Goal: Task Accomplishment & Management: Use online tool/utility

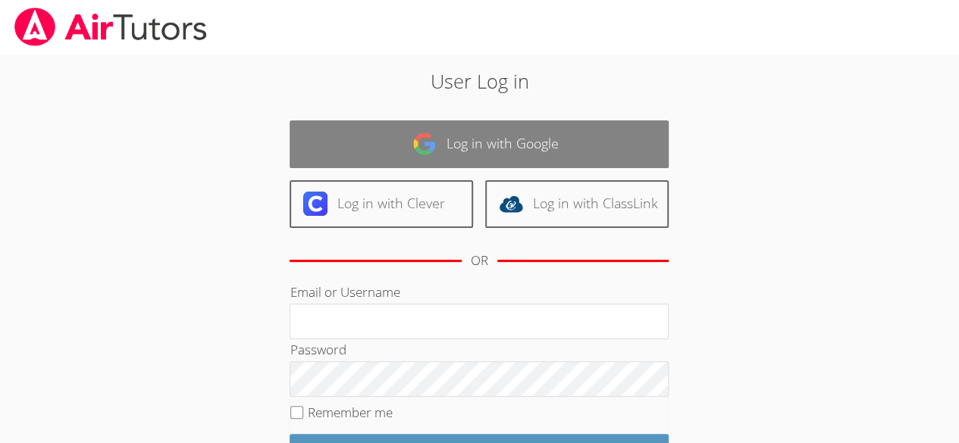
drag, startPoint x: 0, startPoint y: 0, endPoint x: 466, endPoint y: 153, distance: 490.7
click at [466, 153] on link "Log in with Google" at bounding box center [479, 145] width 379 height 48
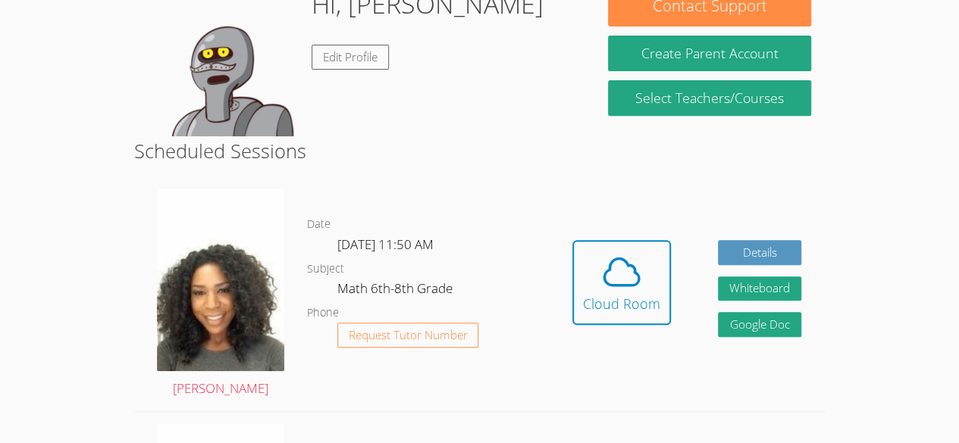
scroll to position [262, 0]
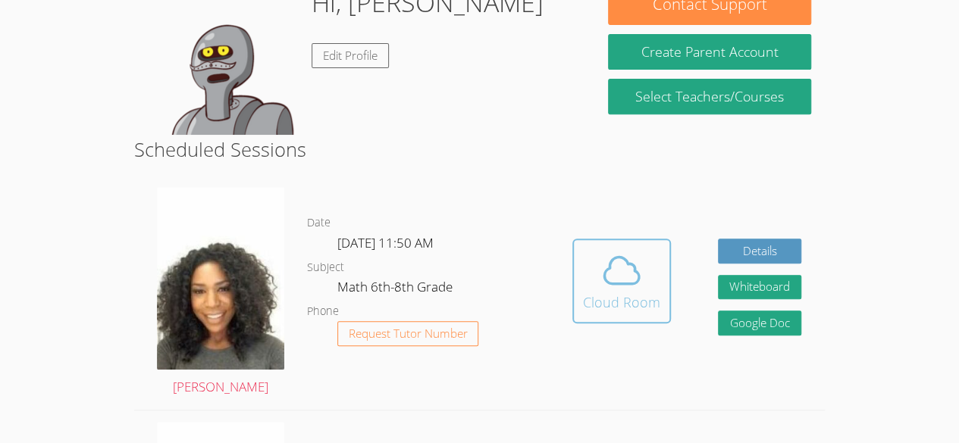
click at [619, 260] on icon at bounding box center [621, 270] width 42 height 42
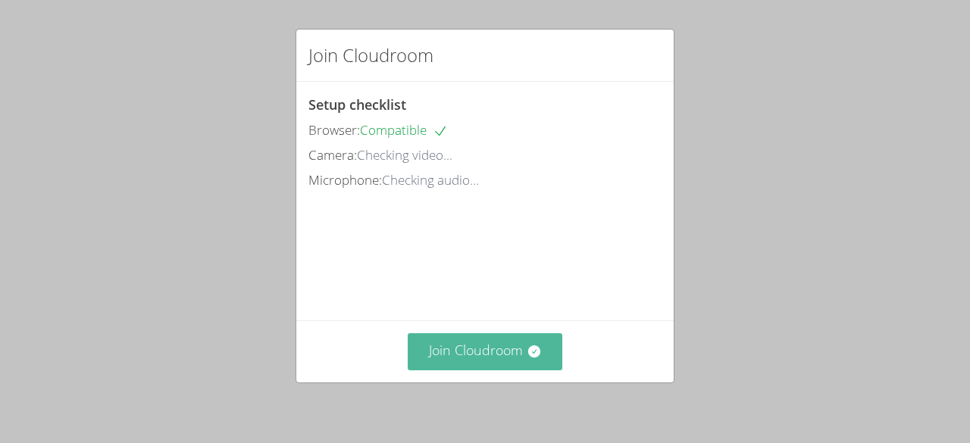
click at [534, 350] on icon at bounding box center [534, 352] width 12 height 12
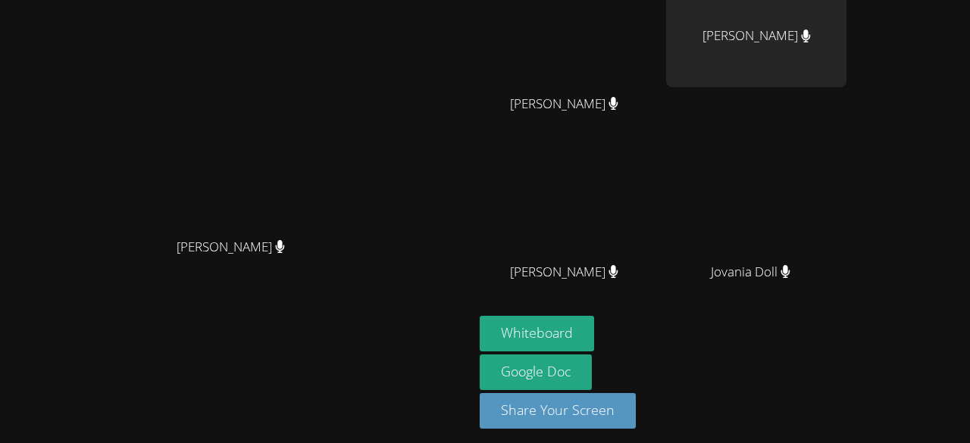
scroll to position [191, 0]
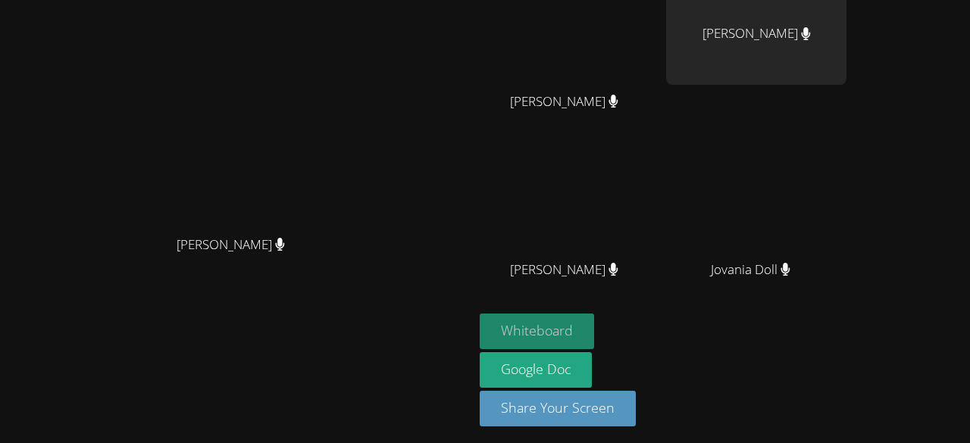
click at [594, 336] on button "Whiteboard" at bounding box center [537, 332] width 114 height 36
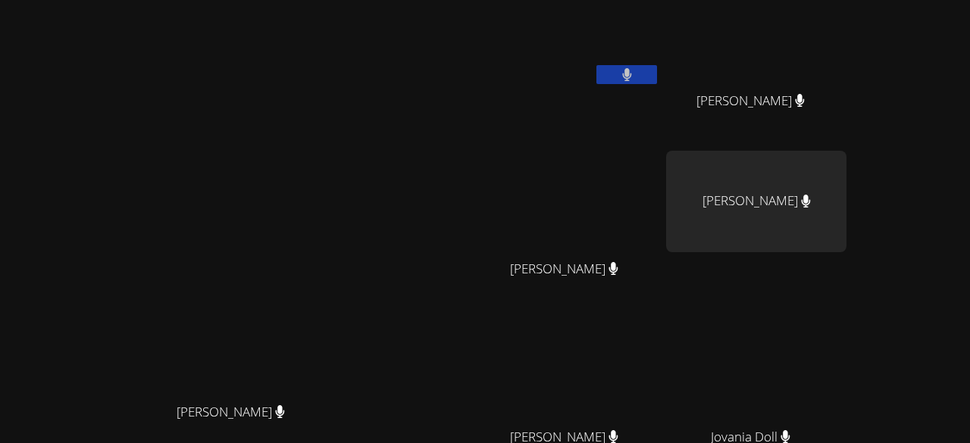
scroll to position [0, 0]
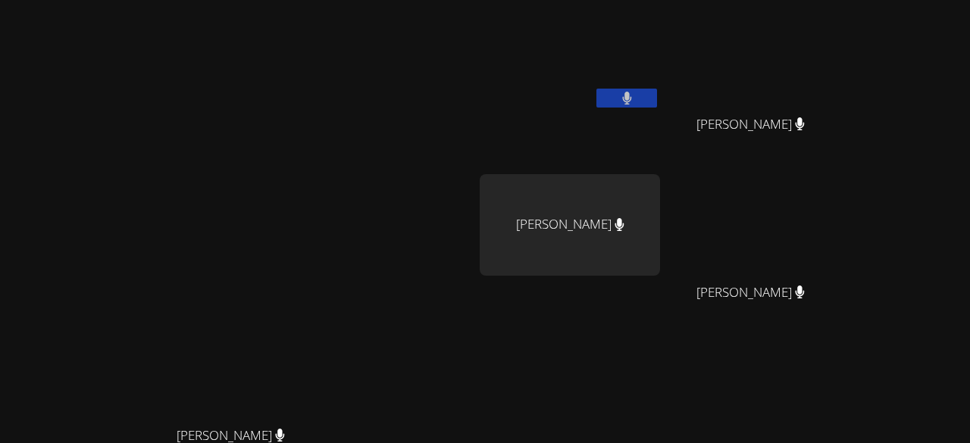
click at [657, 105] on button at bounding box center [627, 98] width 61 height 19
click at [635, 102] on icon at bounding box center [627, 98] width 16 height 13
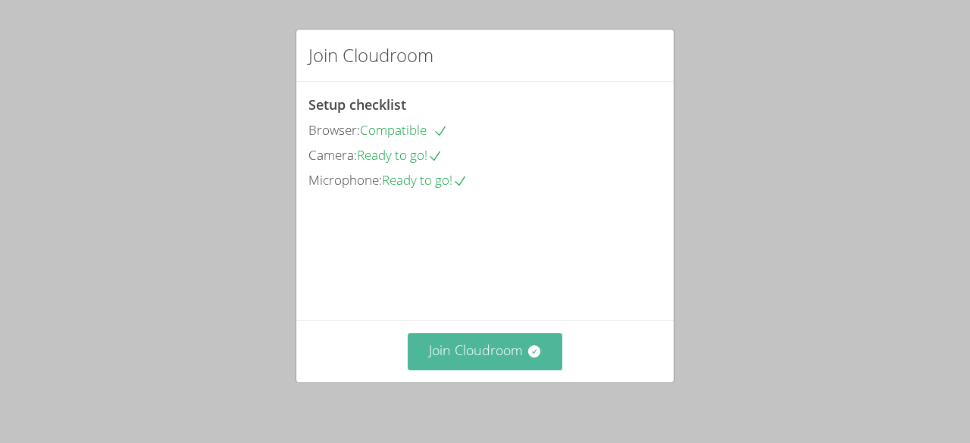
click at [517, 362] on button "Join Cloudroom" at bounding box center [485, 352] width 155 height 37
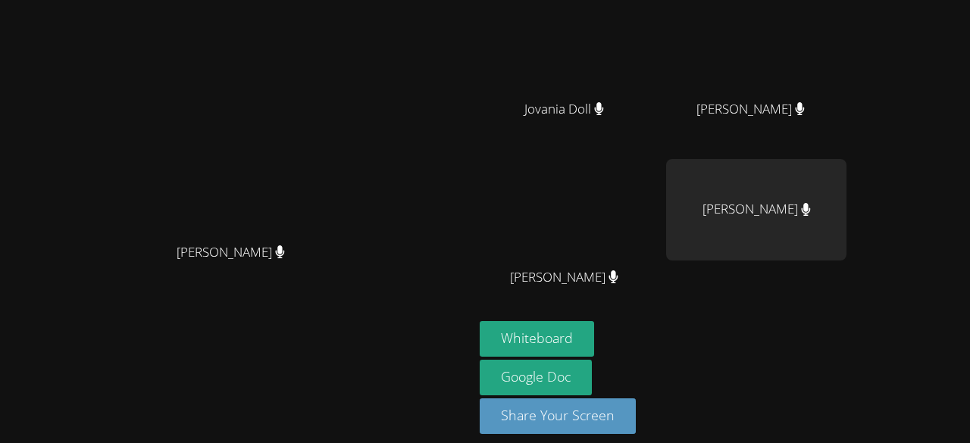
scroll to position [183, 0]
click at [594, 339] on button "Whiteboard" at bounding box center [537, 340] width 114 height 36
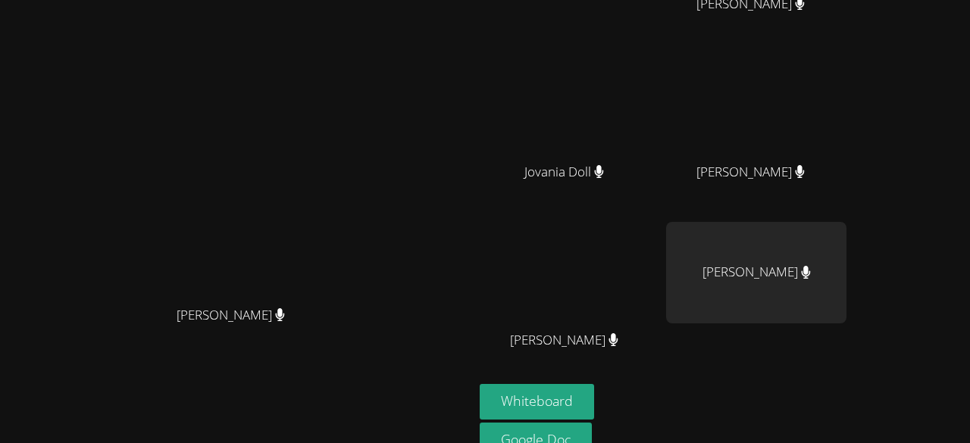
scroll to position [0, 0]
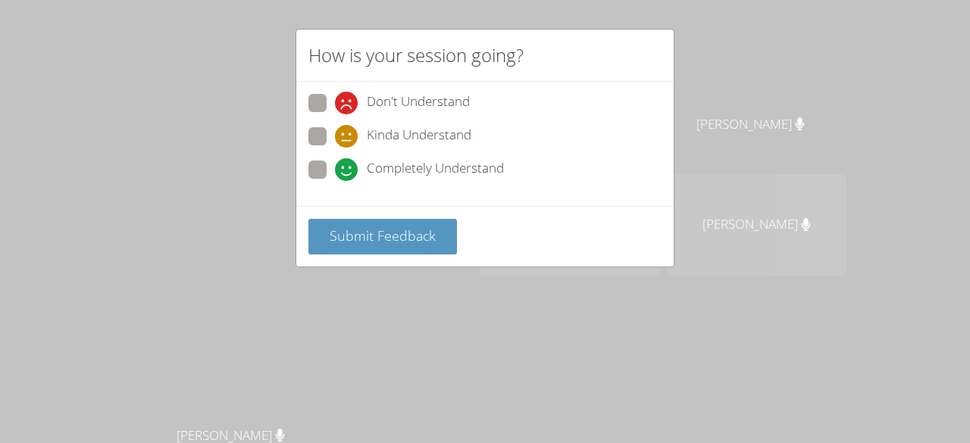
click at [406, 164] on span "Completely Understand" at bounding box center [435, 169] width 137 height 23
click at [348, 164] on input "Completely Understand" at bounding box center [341, 167] width 13 height 13
radio input "true"
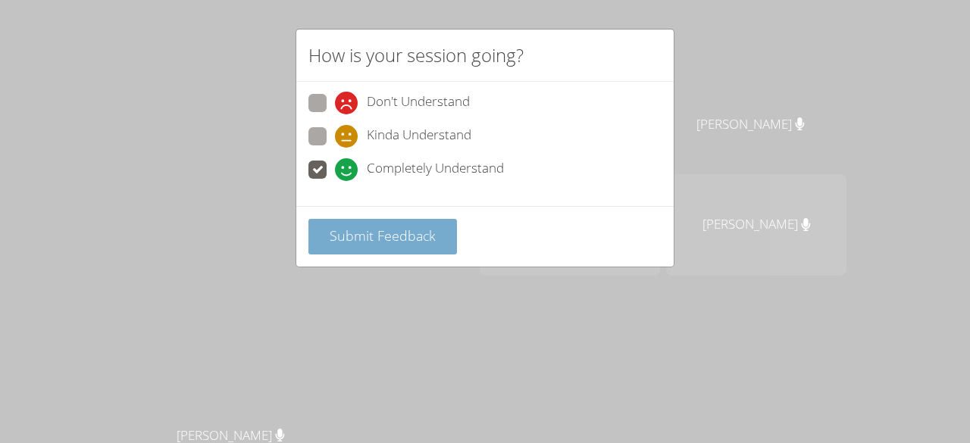
click at [402, 227] on span "Submit Feedback" at bounding box center [383, 236] width 106 height 18
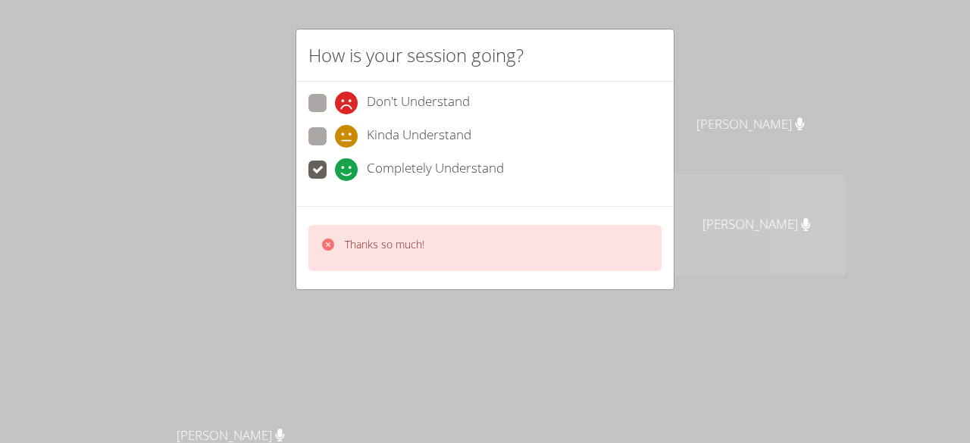
click at [418, 407] on div "How is your session going? Don't Understand Kinda Understand Completely Underst…" at bounding box center [485, 221] width 970 height 443
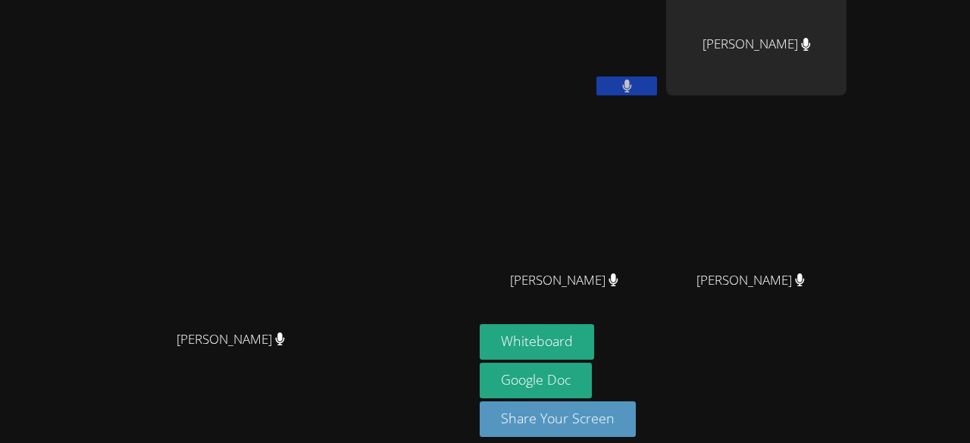
scroll to position [11, 0]
